Goal: Task Accomplishment & Management: Manage account settings

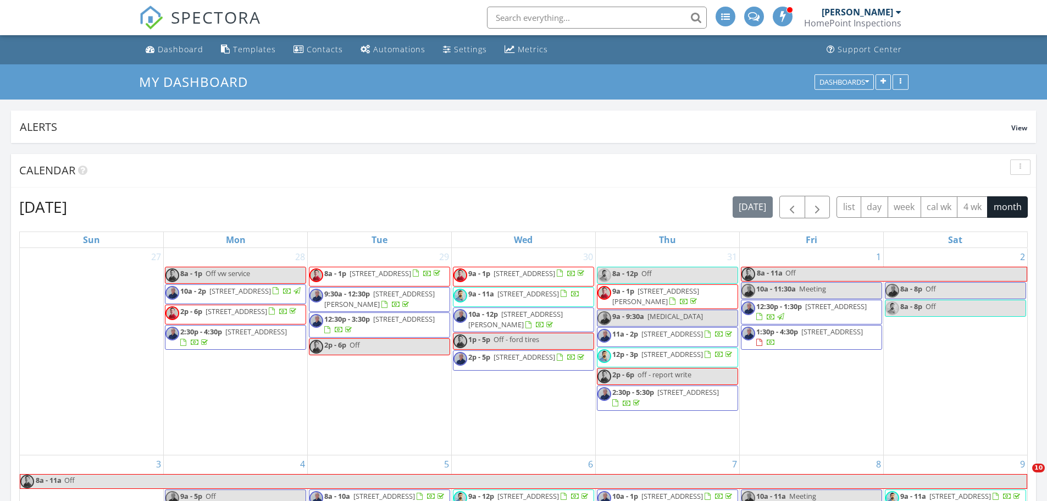
scroll to position [679, 0]
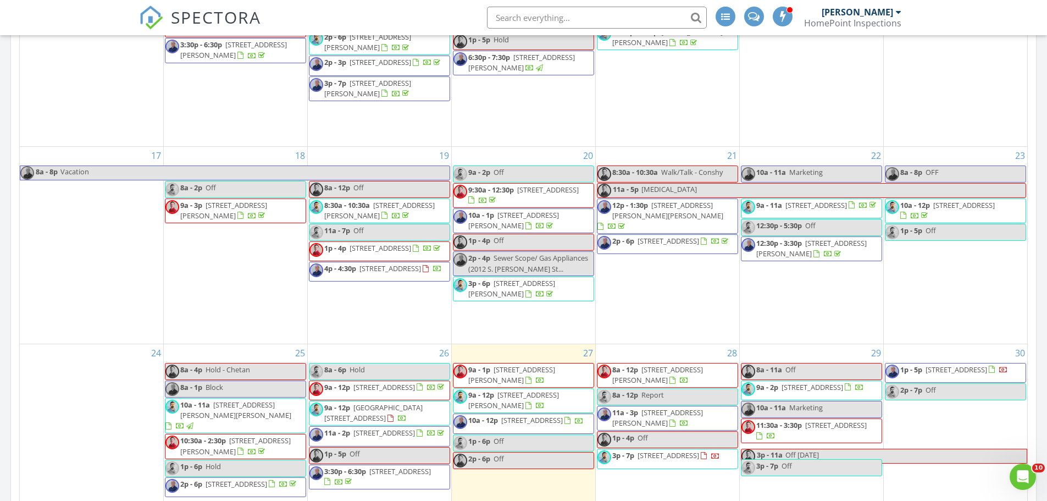
drag, startPoint x: 0, startPoint y: 0, endPoint x: 612, endPoint y: 3, distance: 612.3
click at [612, 3] on li at bounding box center [593, 17] width 235 height 35
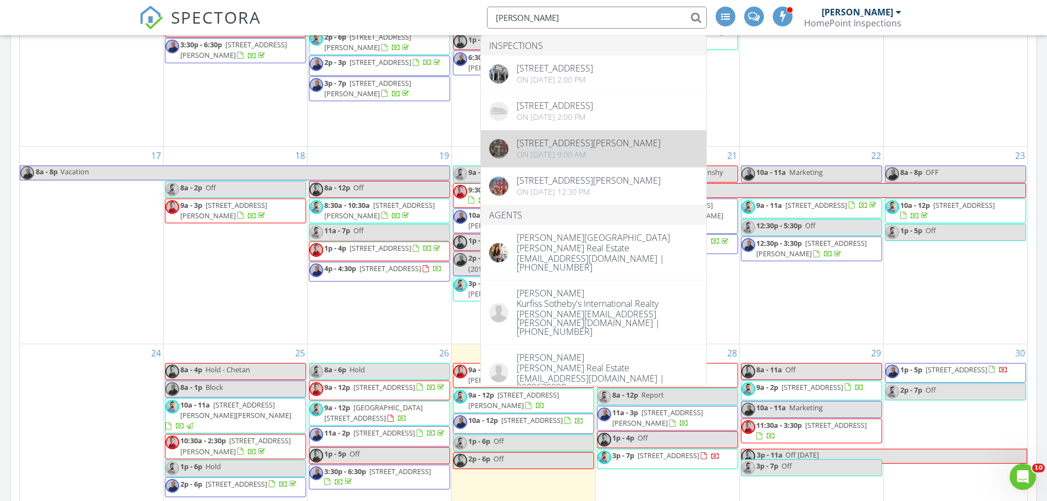
type input "heidi"
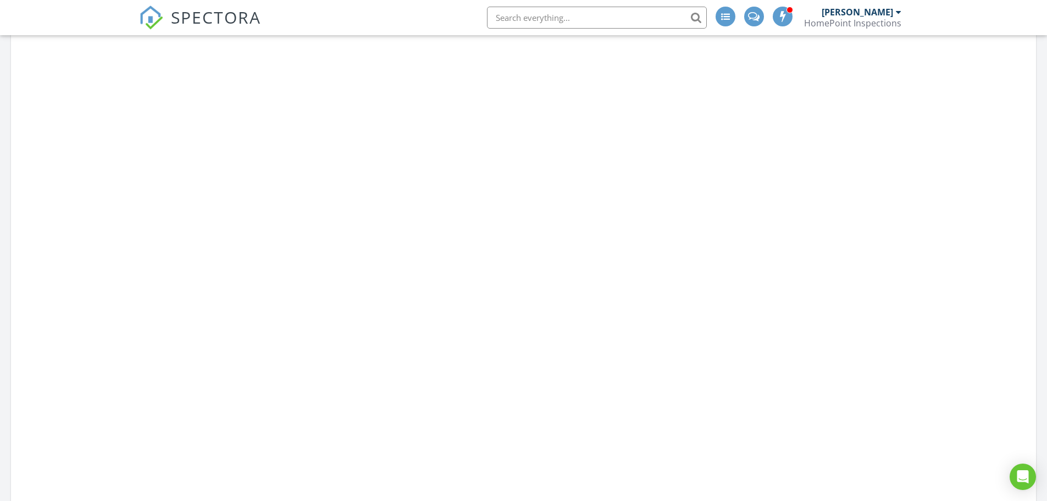
click at [229, 13] on span "SPECTORA" at bounding box center [216, 16] width 90 height 23
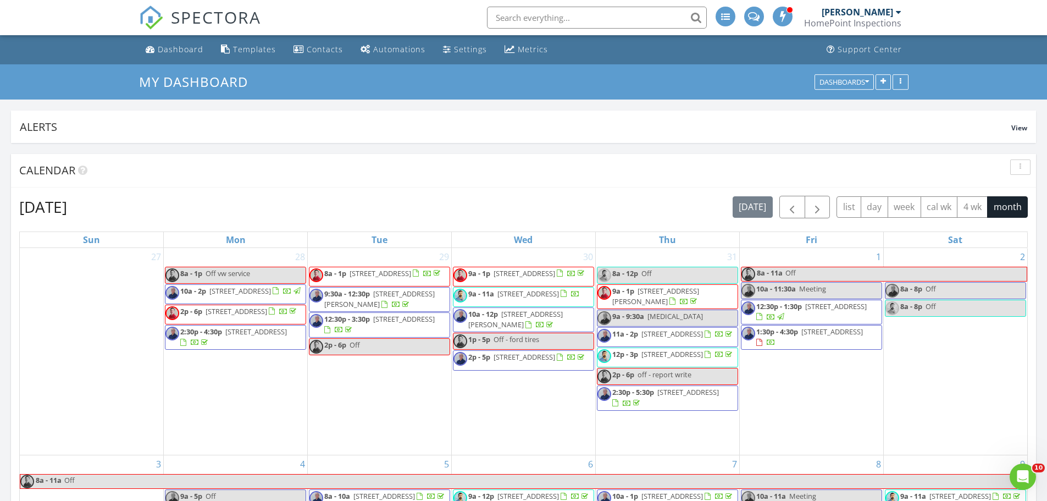
click at [590, 20] on input "text" at bounding box center [597, 18] width 220 height 22
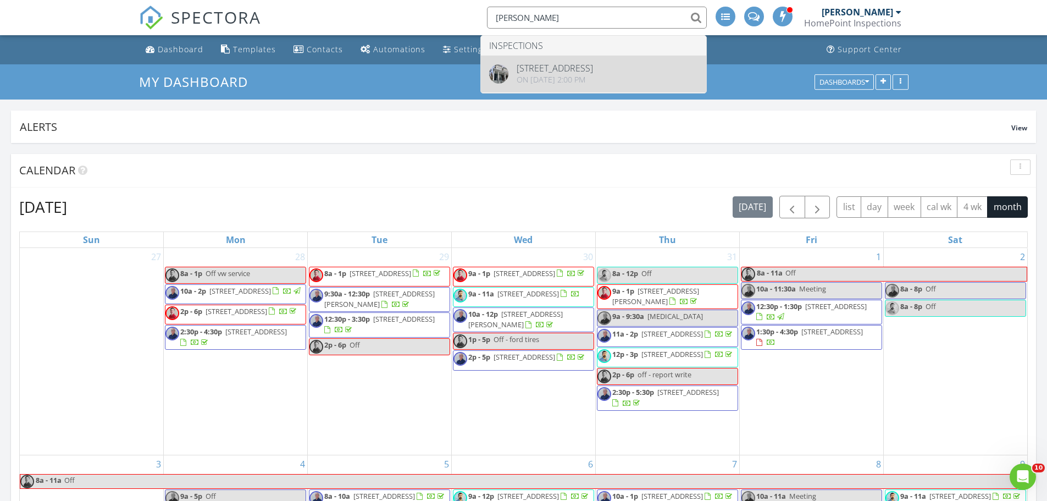
type input "heidi young"
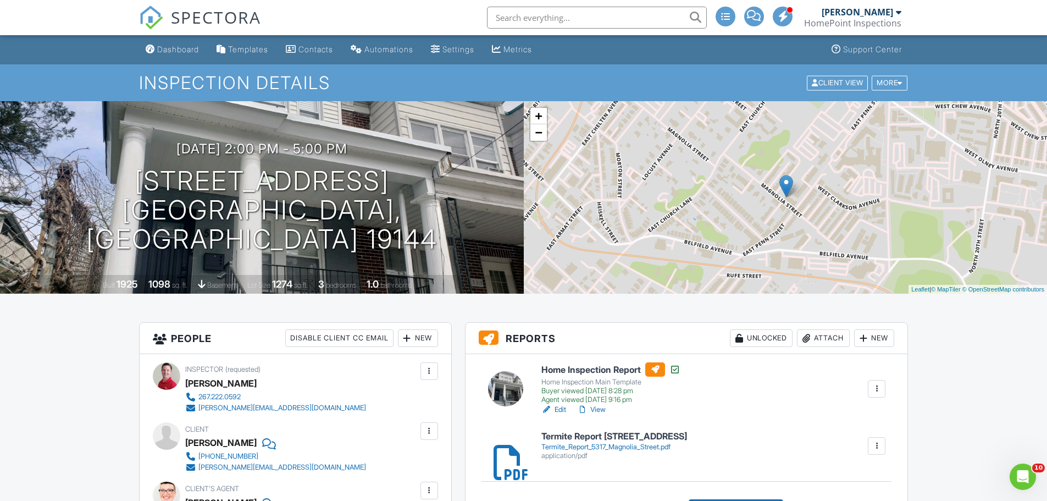
click at [598, 409] on link "View" at bounding box center [591, 409] width 29 height 11
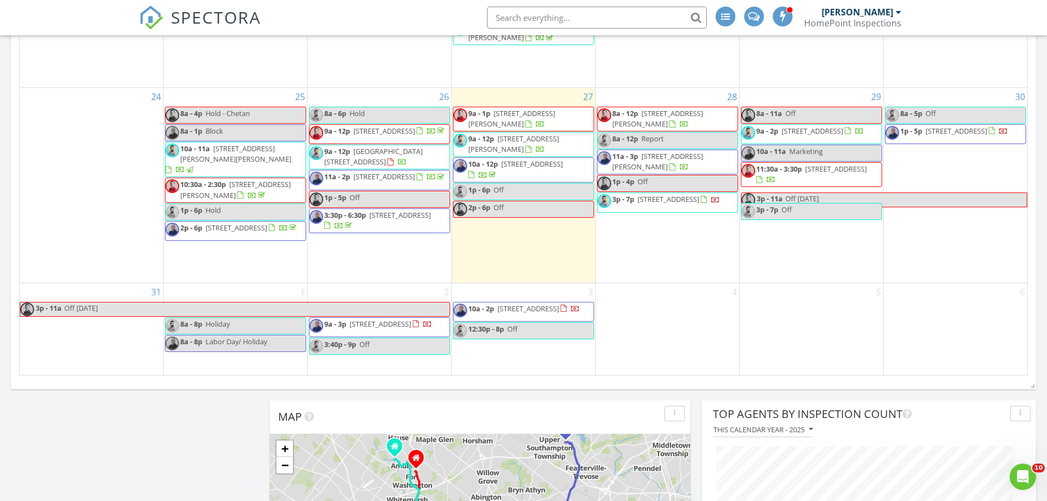
scroll to position [935, 0]
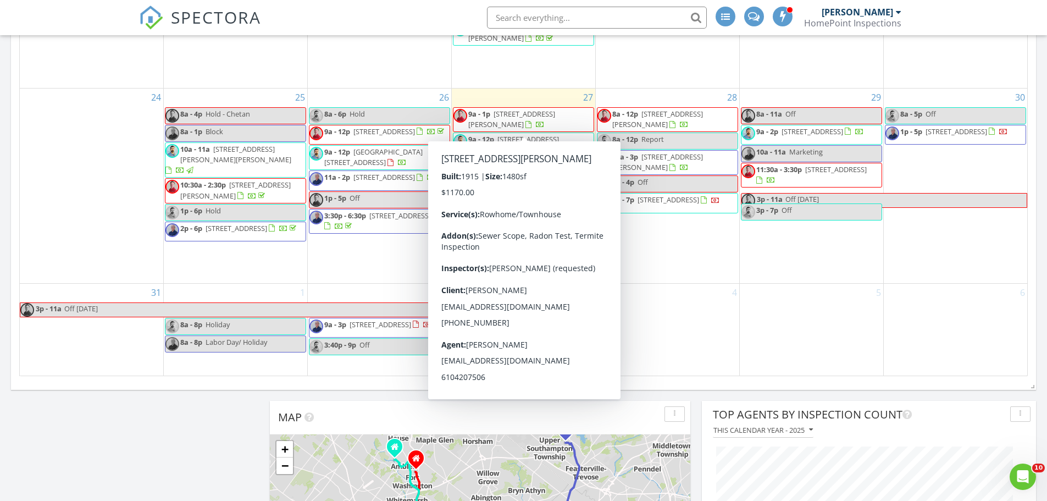
click at [561, 129] on span "9a - 1p 1822 N Croskey St , Philadelphia 19121" at bounding box center [523, 119] width 140 height 21
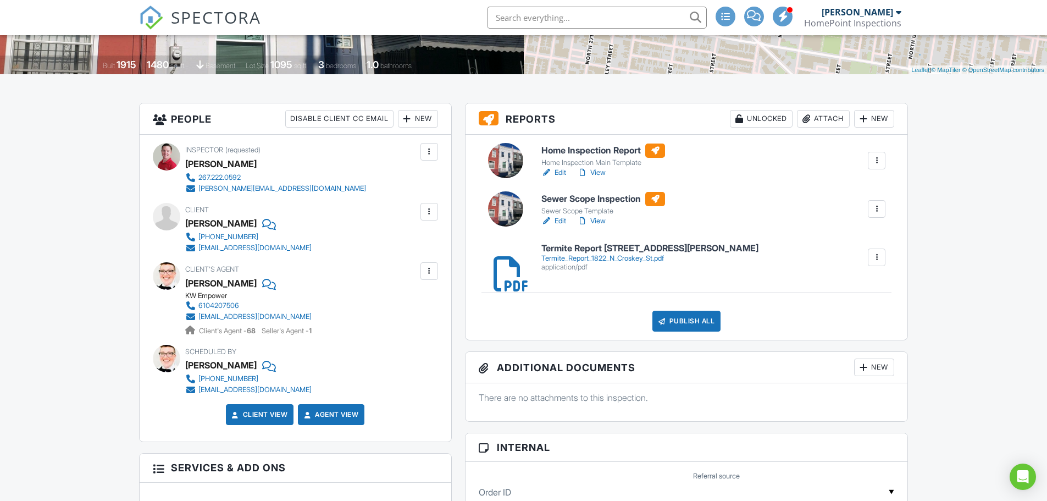
click at [563, 220] on link "Edit" at bounding box center [553, 220] width 25 height 11
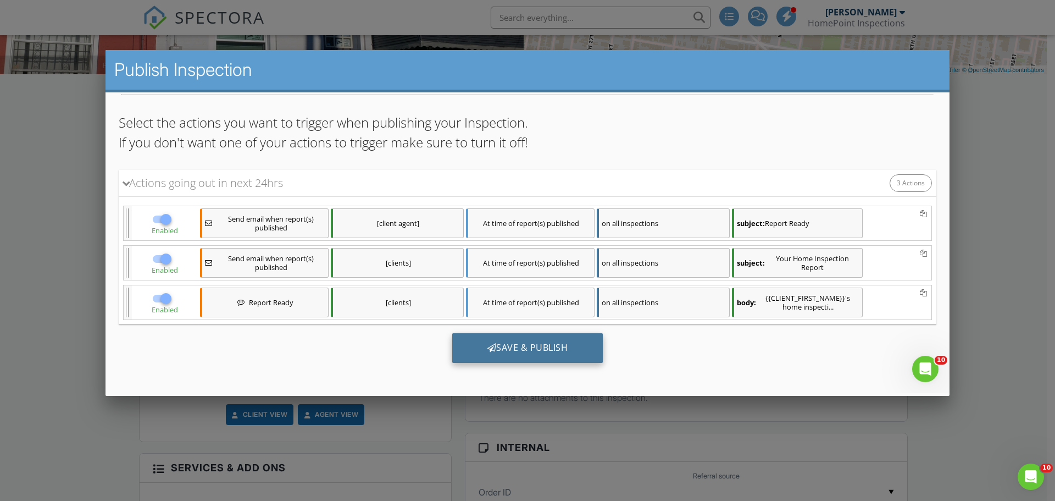
click at [495, 348] on div "Save & Publish" at bounding box center [527, 348] width 151 height 30
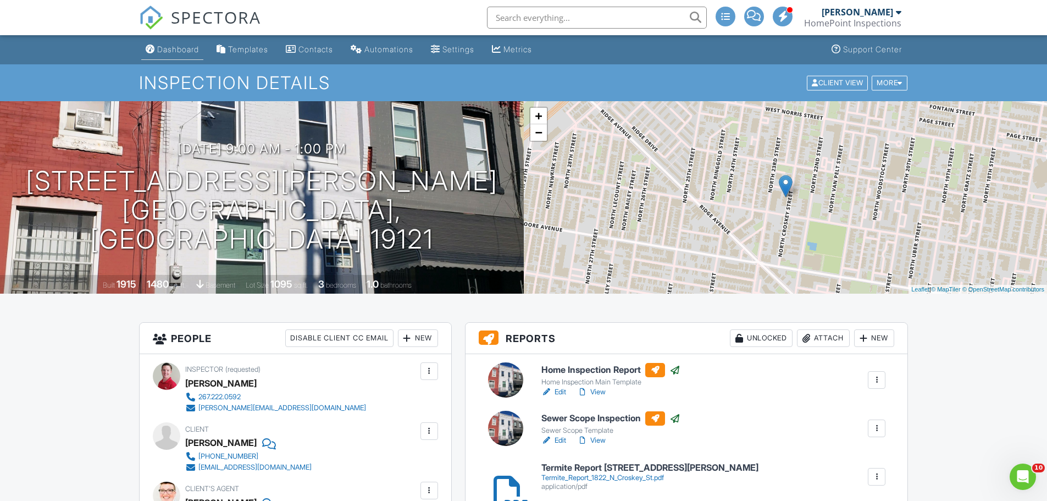
click at [173, 63] on li "Dashboard" at bounding box center [172, 49] width 67 height 29
click at [172, 35] on div "SPECTORA" at bounding box center [200, 17] width 122 height 35
click at [172, 43] on link "Dashboard" at bounding box center [172, 50] width 62 height 20
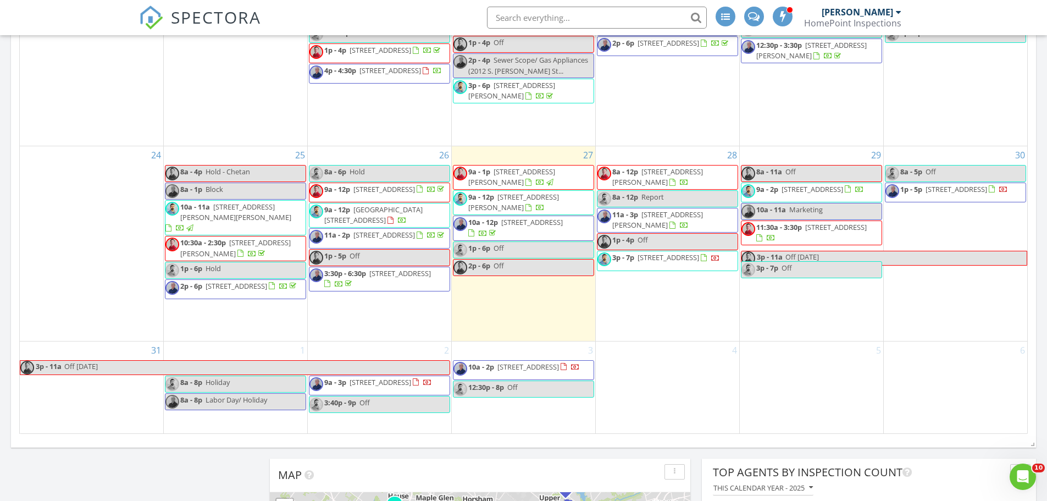
scroll to position [879, 0]
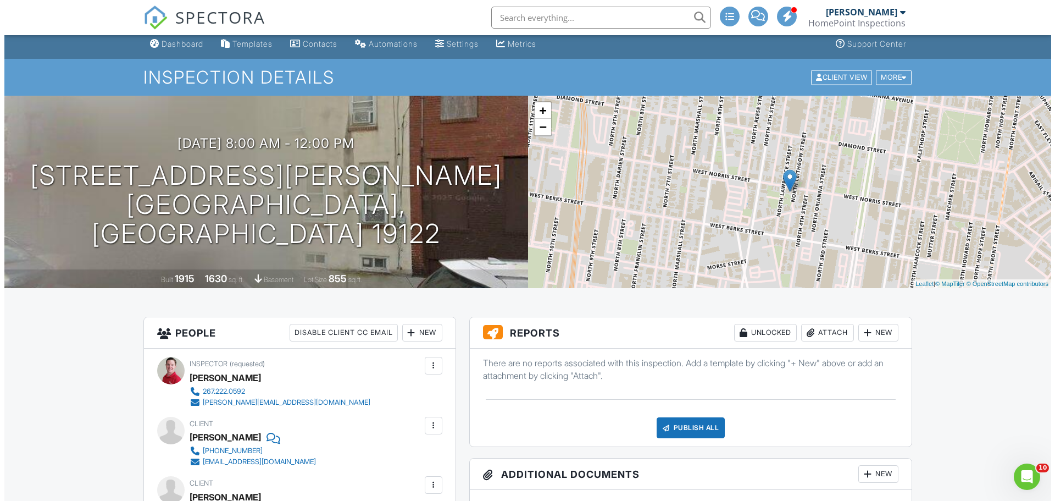
scroll to position [1, 0]
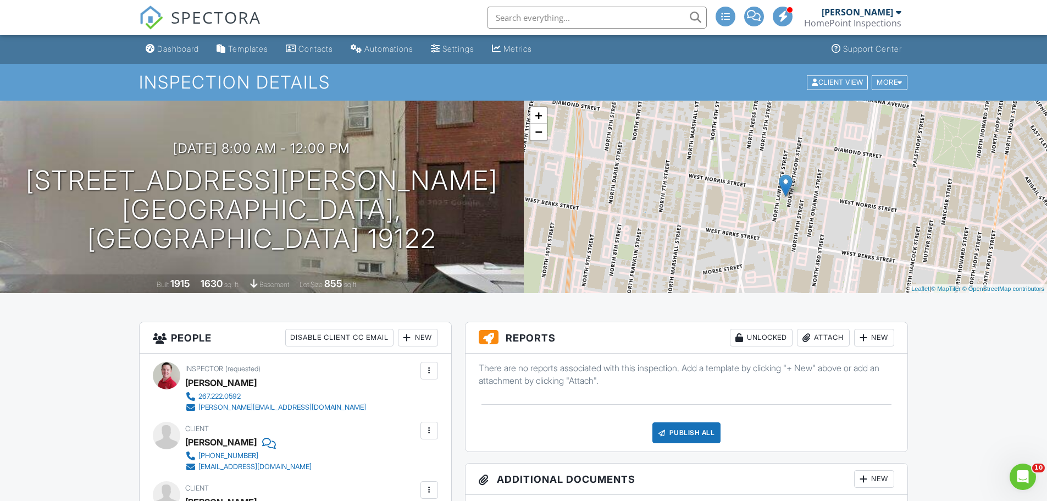
click at [896, 92] on h1 "Inspection Details" at bounding box center [523, 82] width 769 height 19
click at [896, 82] on div "More" at bounding box center [890, 82] width 36 height 15
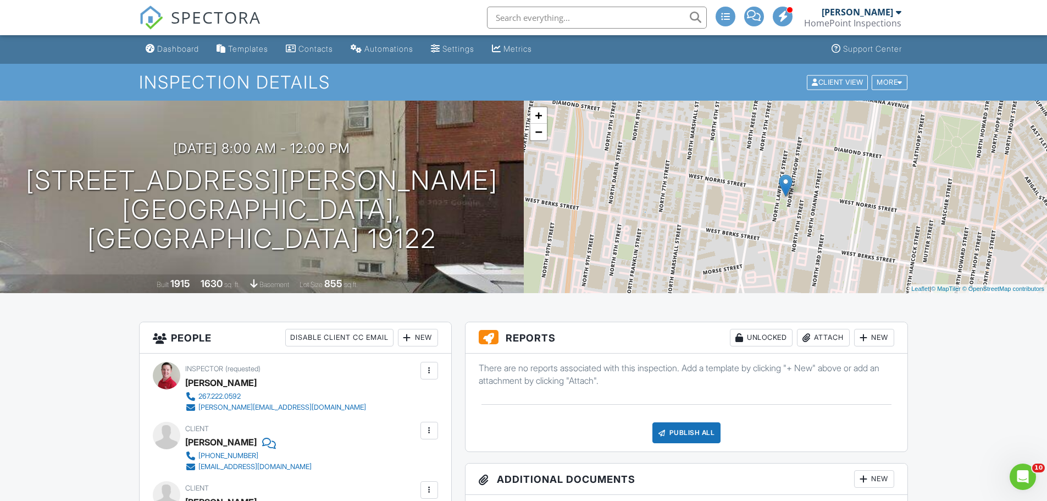
click at [880, 340] on div "New" at bounding box center [874, 338] width 40 height 18
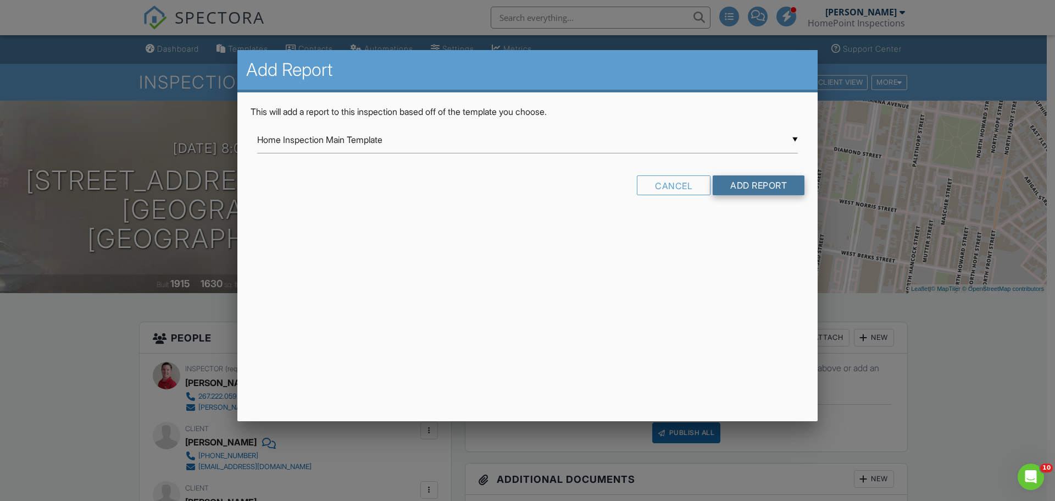
click at [744, 179] on input "Add Report" at bounding box center [759, 185] width 92 height 20
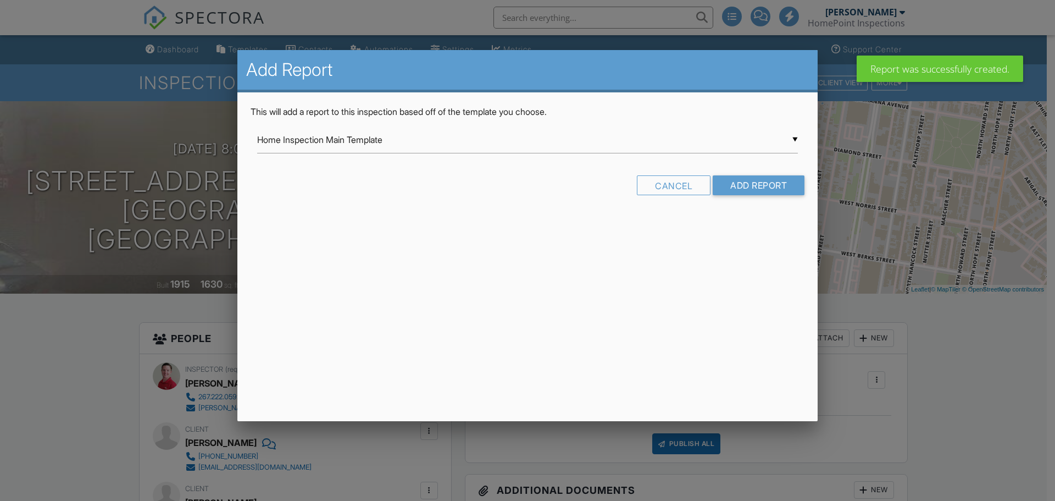
click at [323, 128] on div "▼ Home Inspection Main Template Home Inspection Main Template HomePoint Templat…" at bounding box center [527, 139] width 541 height 27
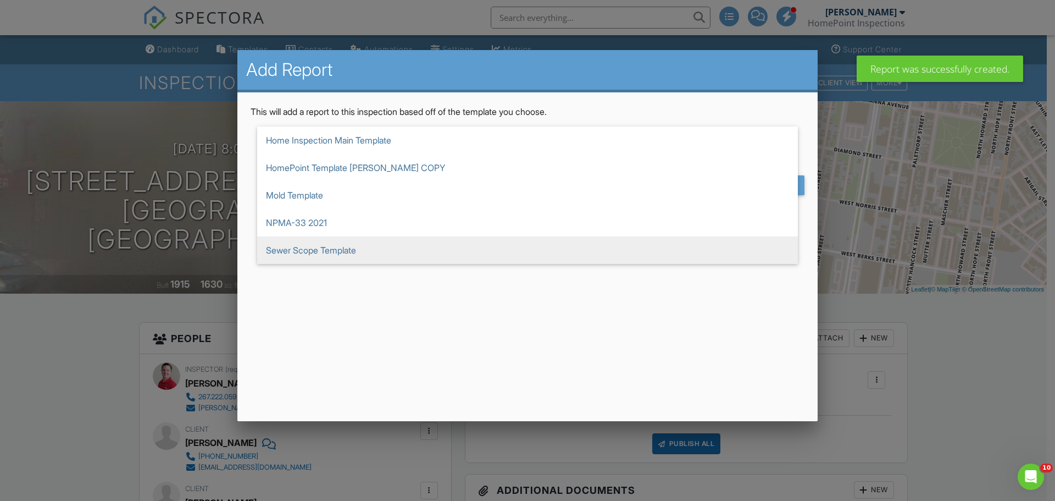
click at [298, 251] on span "Sewer Scope Template" at bounding box center [527, 249] width 541 height 27
type input "Sewer Scope Template"
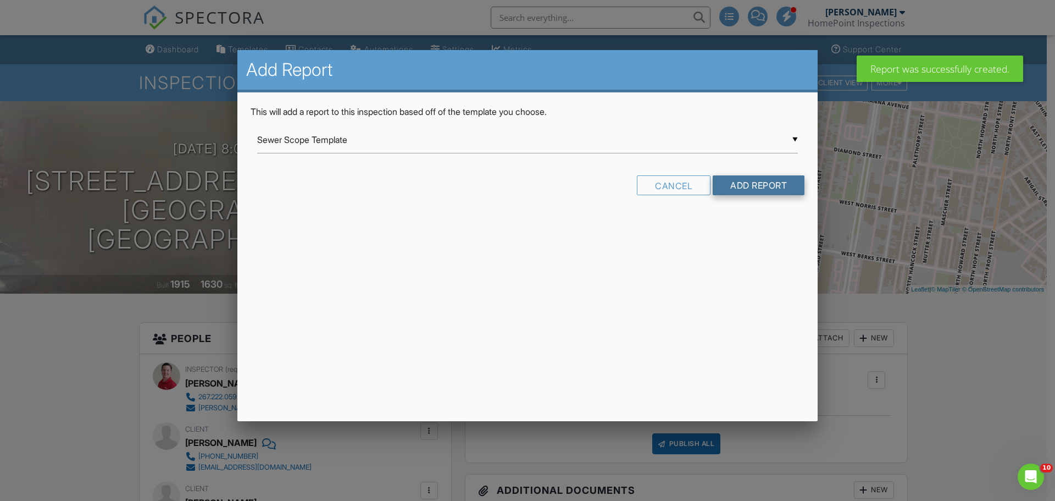
click at [760, 186] on input "Add Report" at bounding box center [759, 185] width 92 height 20
